Goal: Information Seeking & Learning: Understand process/instructions

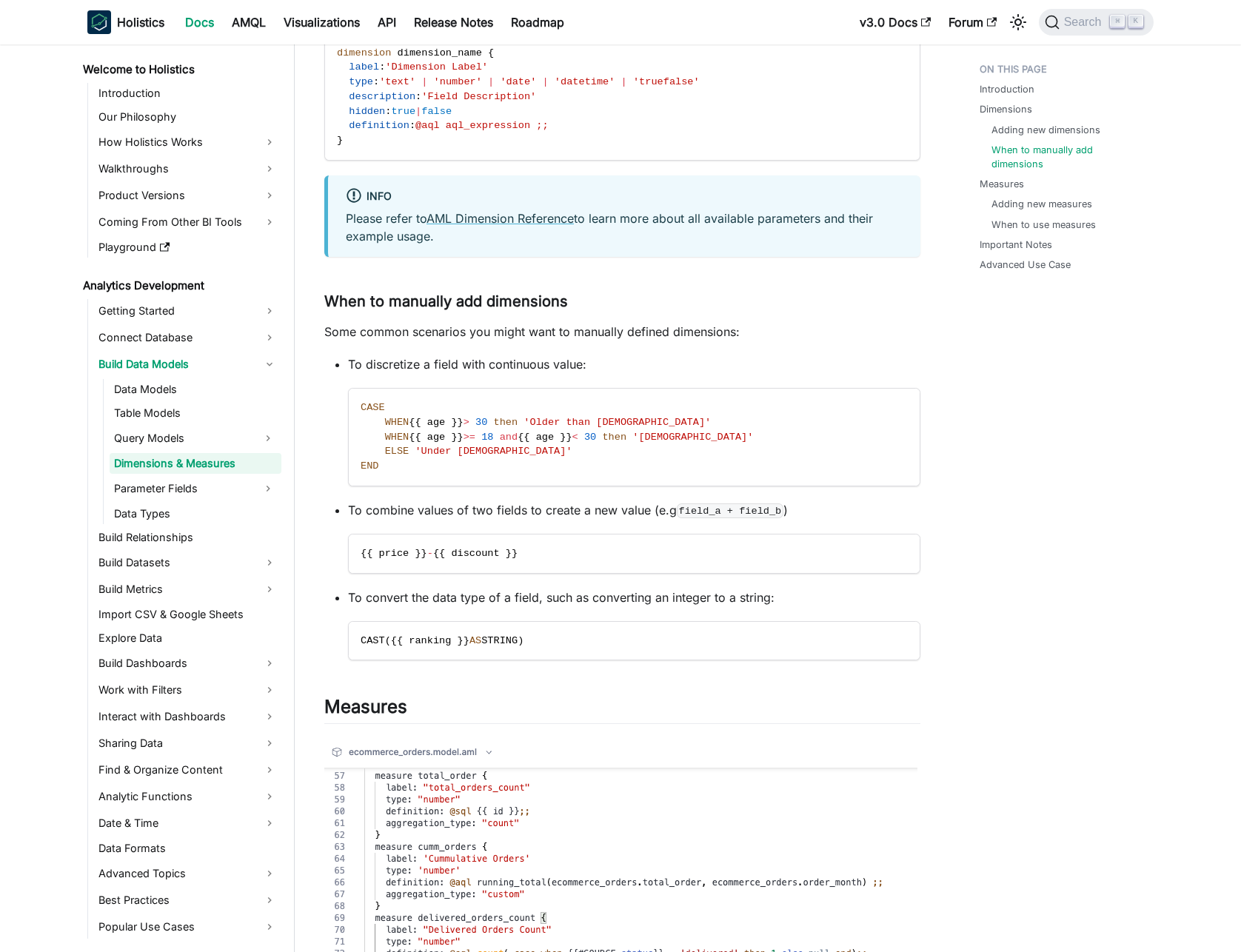
scroll to position [2071, 0]
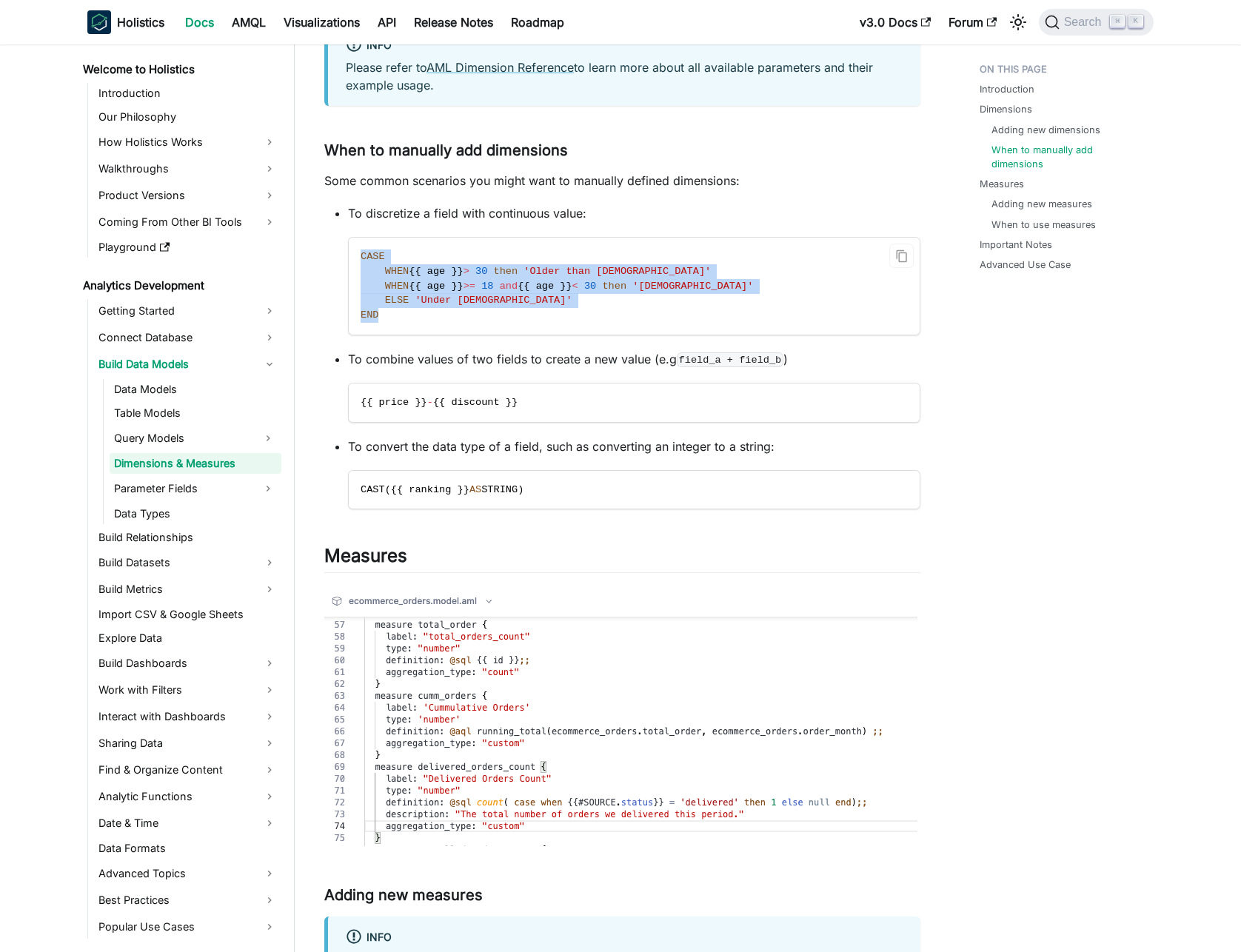
drag, startPoint x: 408, startPoint y: 318, endPoint x: 357, endPoint y: 254, distance: 81.8
click at [357, 254] on code "CASE WHEN {{ age }} > [DEMOGRAPHIC_DATA] then 'Older than [DEMOGRAPHIC_DATA]' W…" at bounding box center [634, 286] width 571 height 97
copy code "CASE WHEN {{ age }} > [DEMOGRAPHIC_DATA] then 'Older than [DEMOGRAPHIC_DATA]' W…"
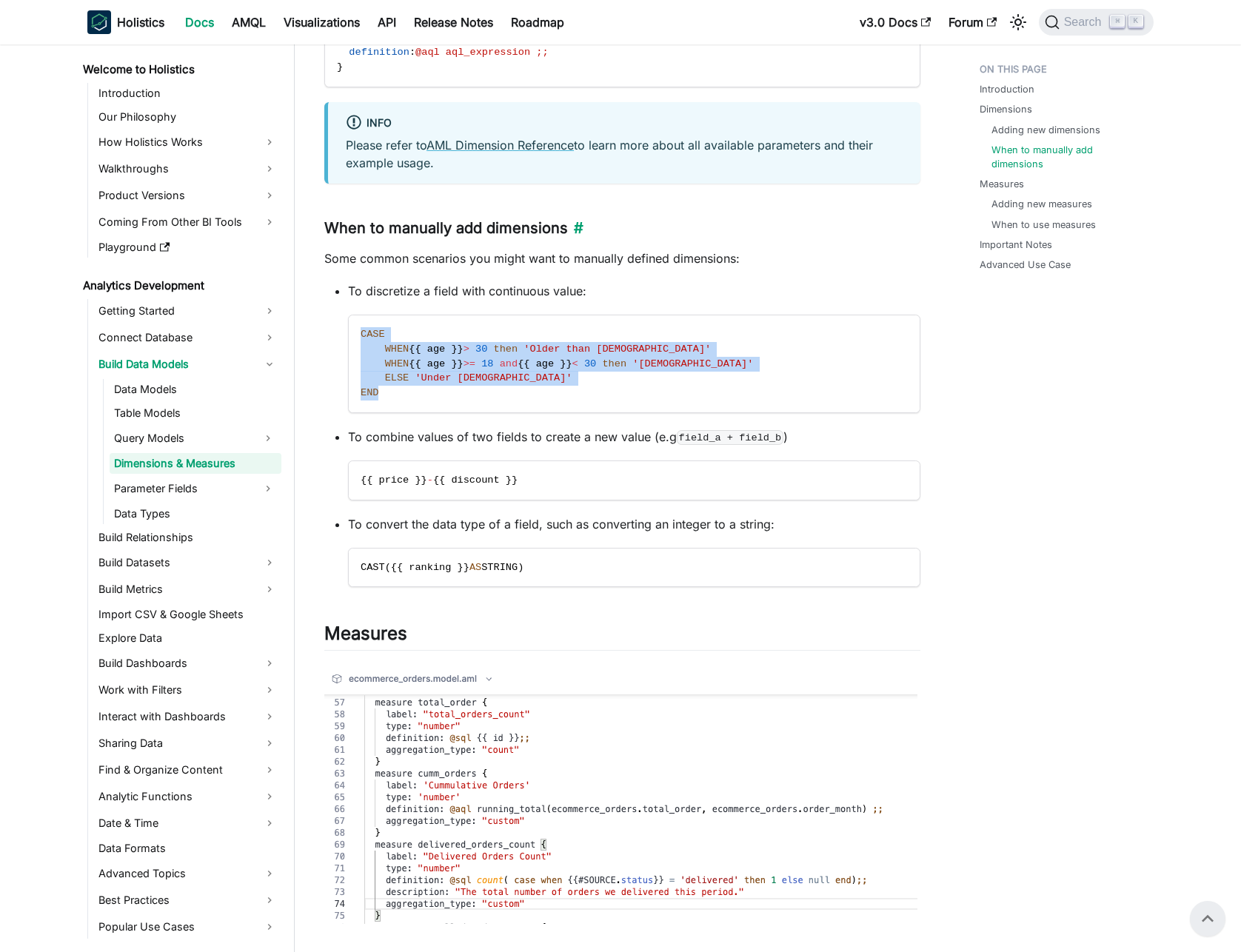
scroll to position [1816, 0]
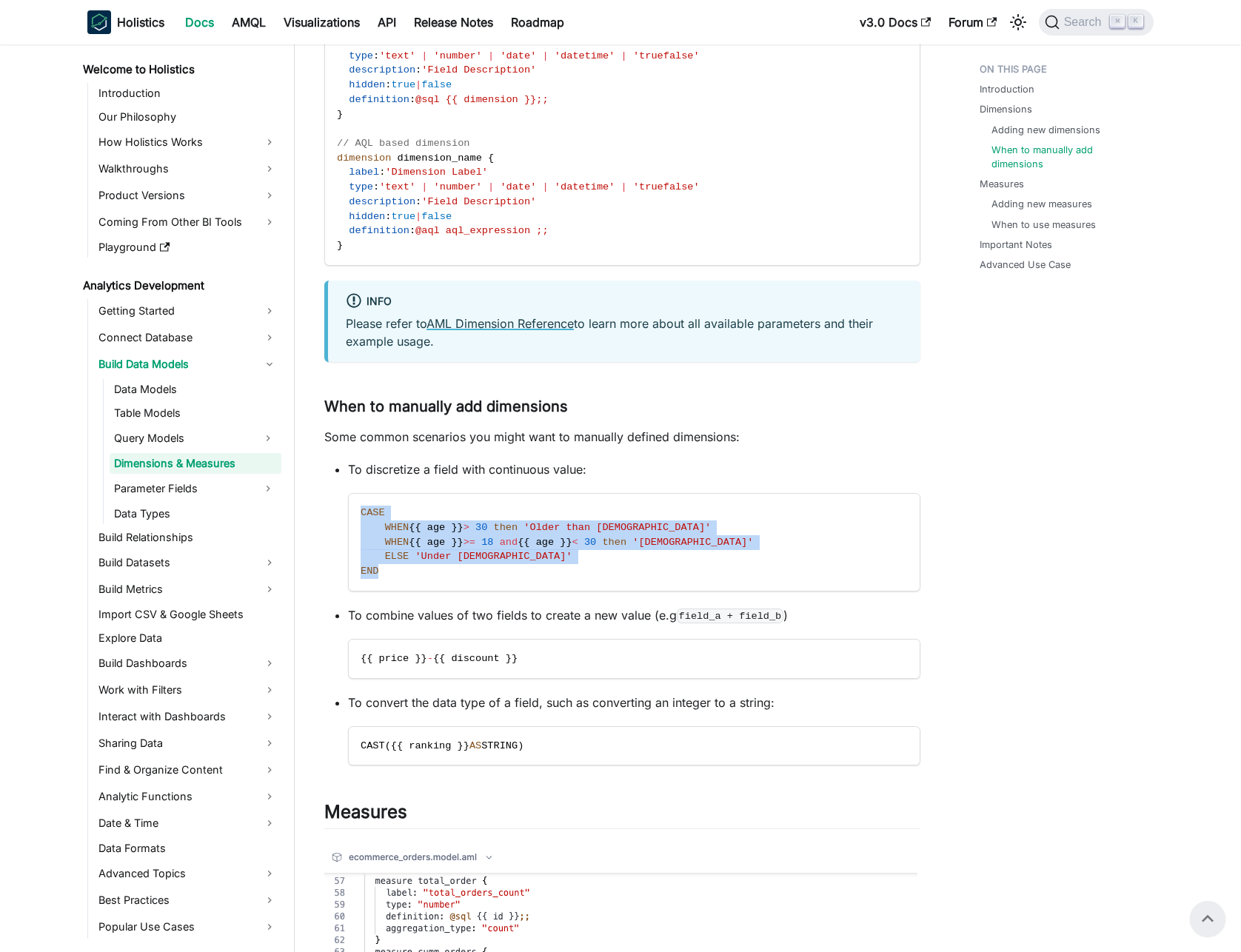
click at [493, 328] on link "AML Dimension Reference" at bounding box center [501, 324] width 148 height 15
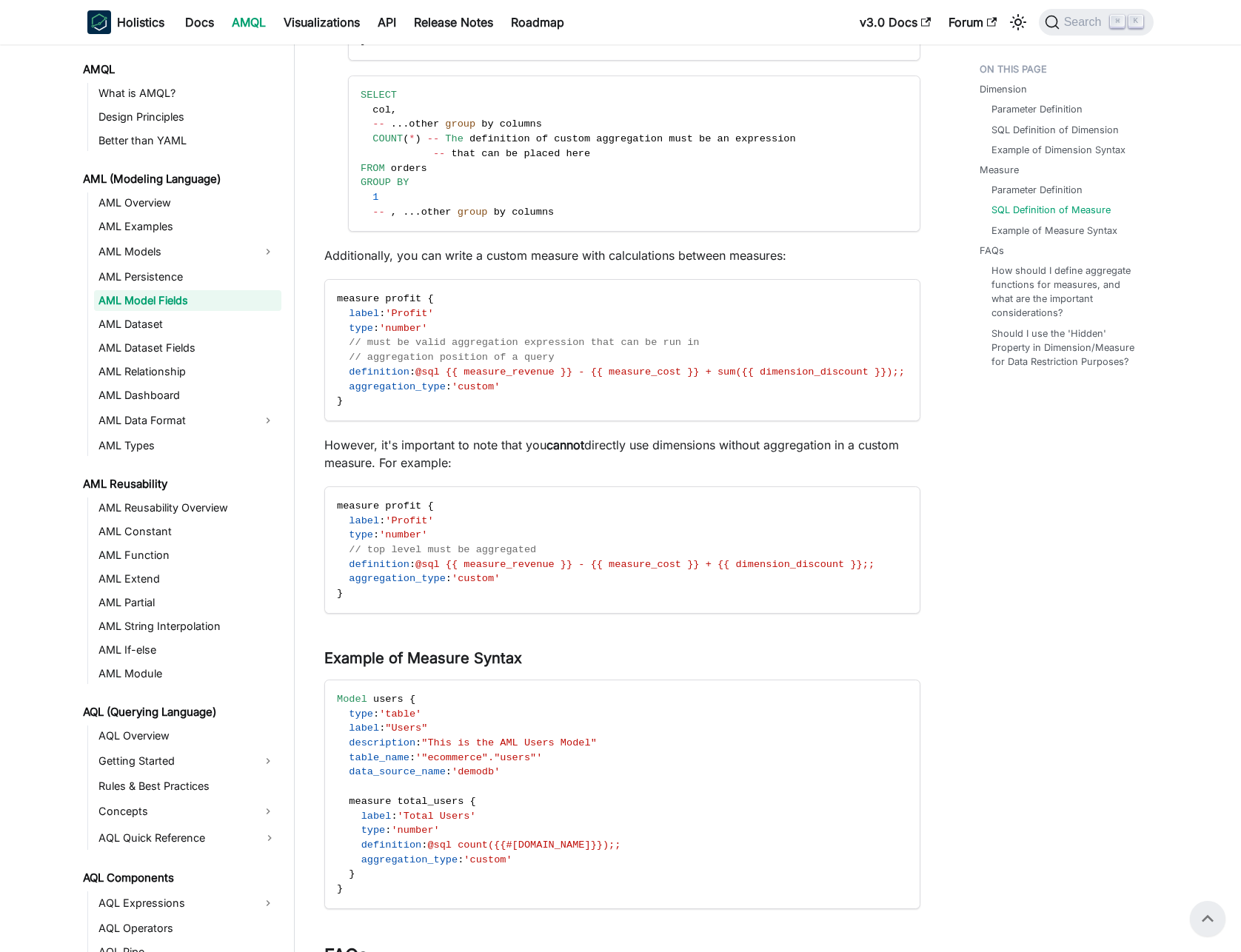
scroll to position [2166, 0]
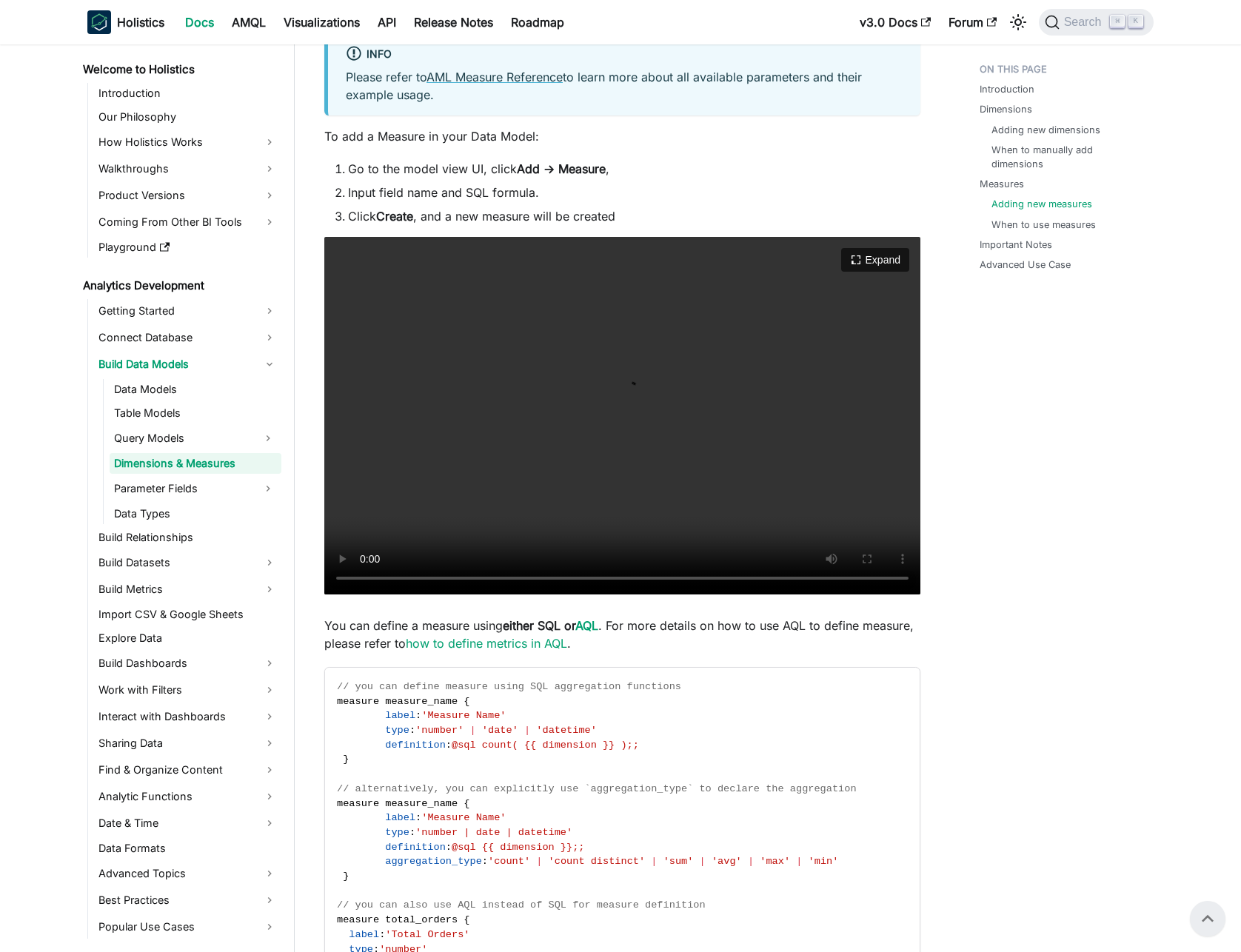
scroll to position [2878, 0]
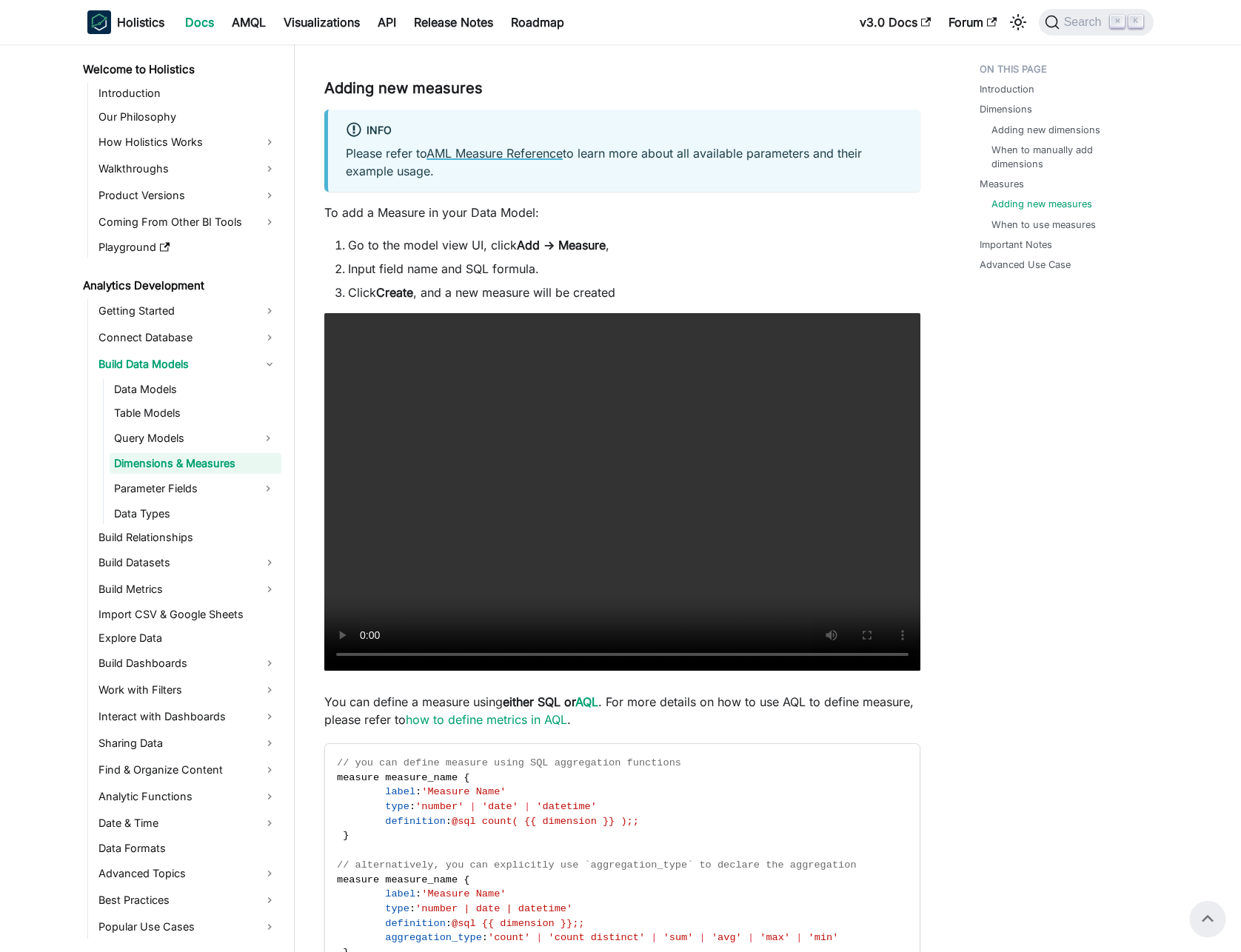
click at [506, 160] on link "AML Measure Reference" at bounding box center [494, 153] width 136 height 15
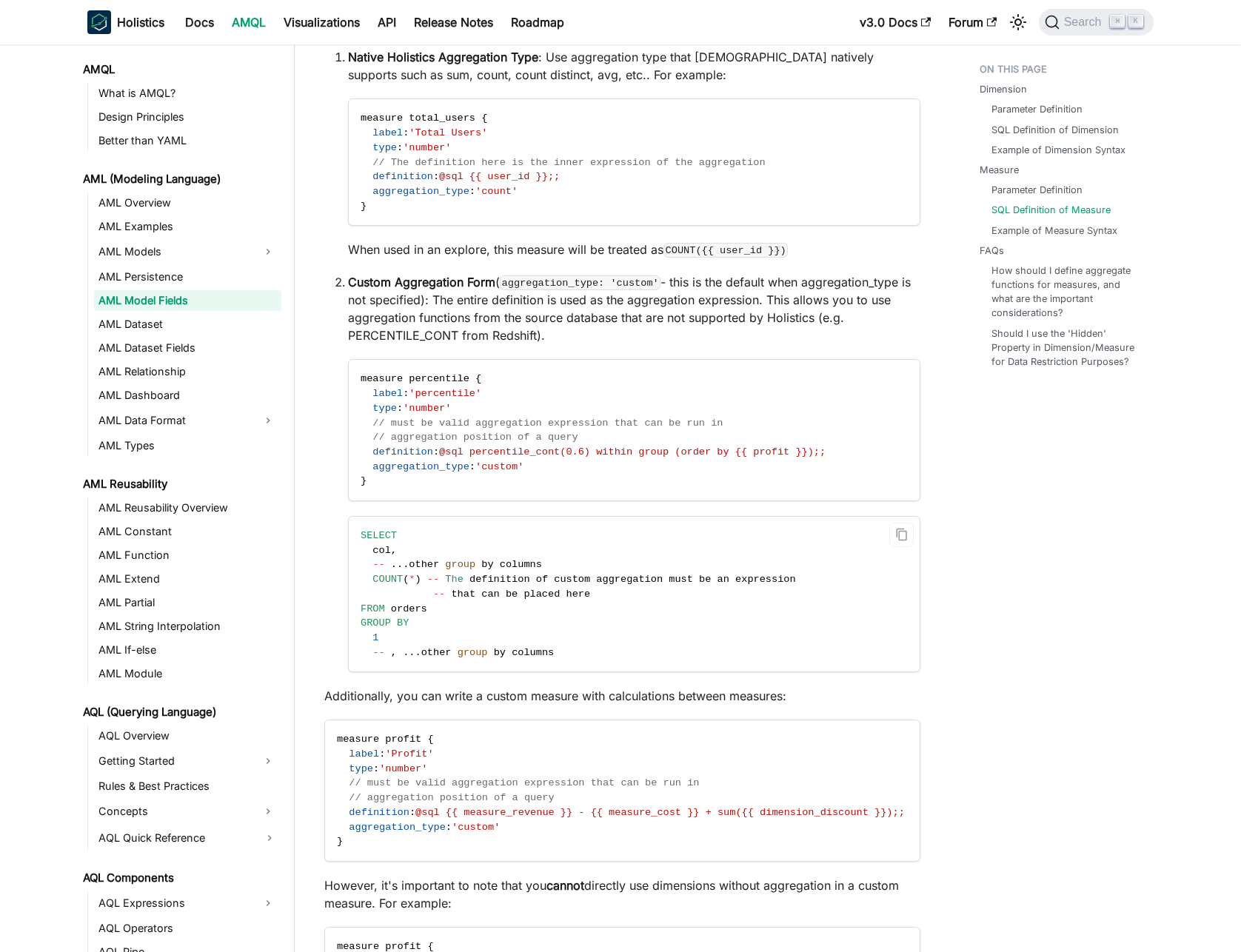
scroll to position [2268, 0]
